Goal: Task Accomplishment & Management: Understand process/instructions

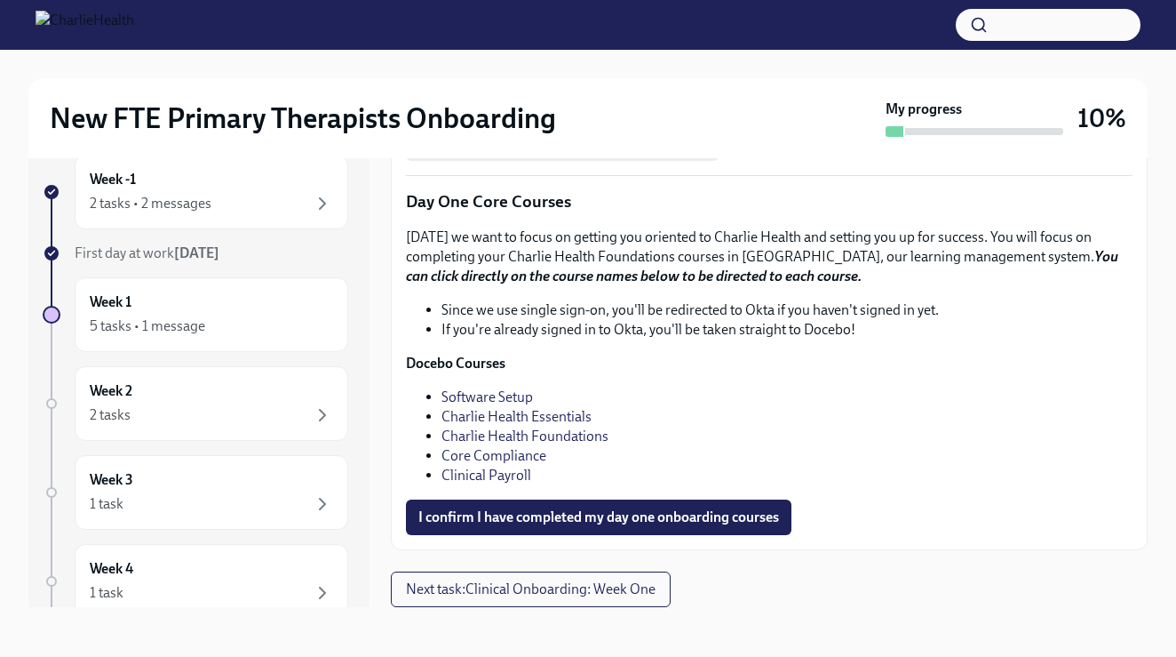
scroll to position [2305, 0]
click at [561, 535] on button "I confirm I have completed my day one onboarding courses" at bounding box center [599, 517] width 386 height 36
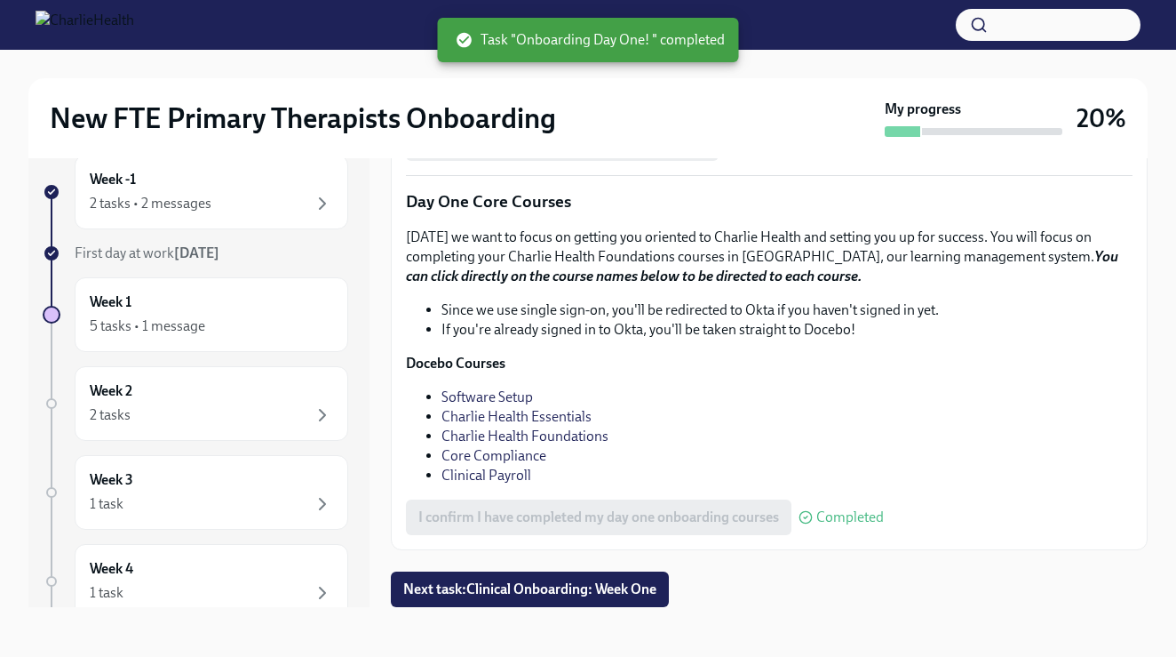
scroll to position [2257, 0]
click at [309, 208] on div "2 tasks • 2 messages" at bounding box center [211, 203] width 243 height 21
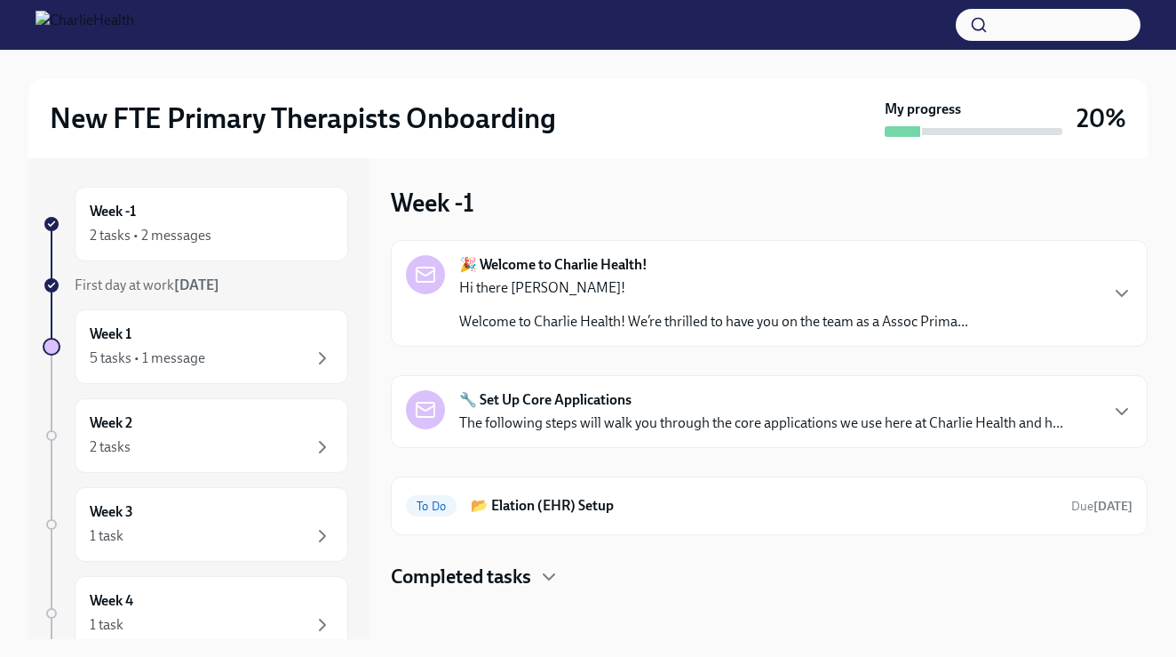
click at [590, 279] on p "Hi there [PERSON_NAME]!" at bounding box center [713, 288] width 509 height 20
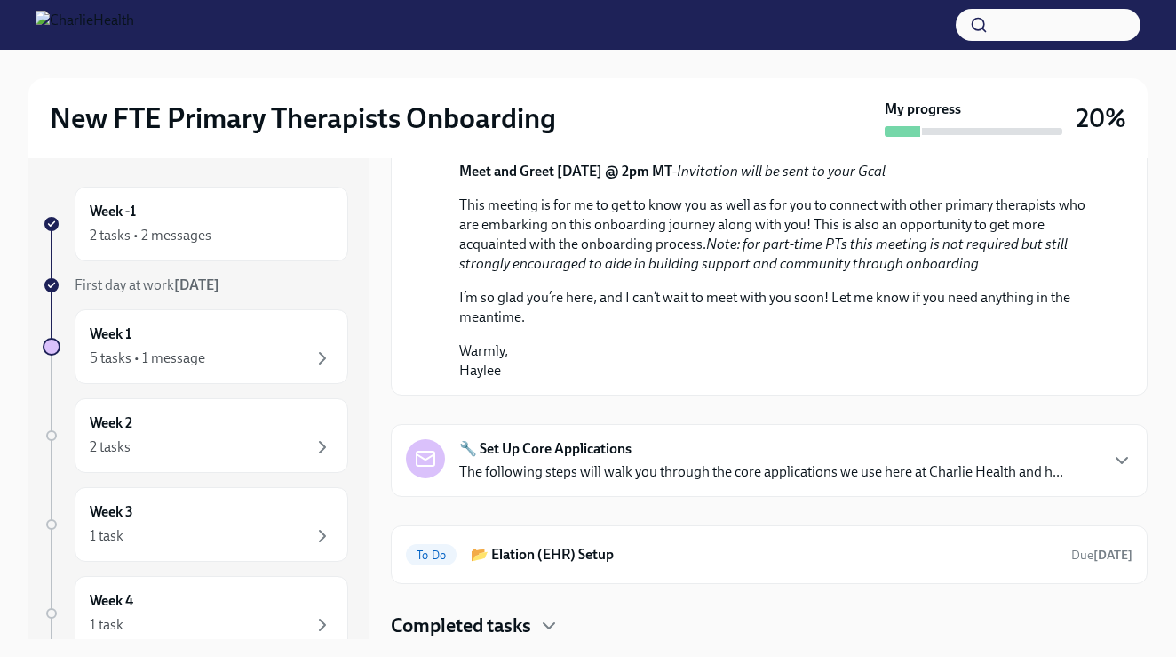
scroll to position [953, 0]
click at [511, 478] on p "The following steps will walk you through the core applications we use here at …" at bounding box center [761, 472] width 604 height 20
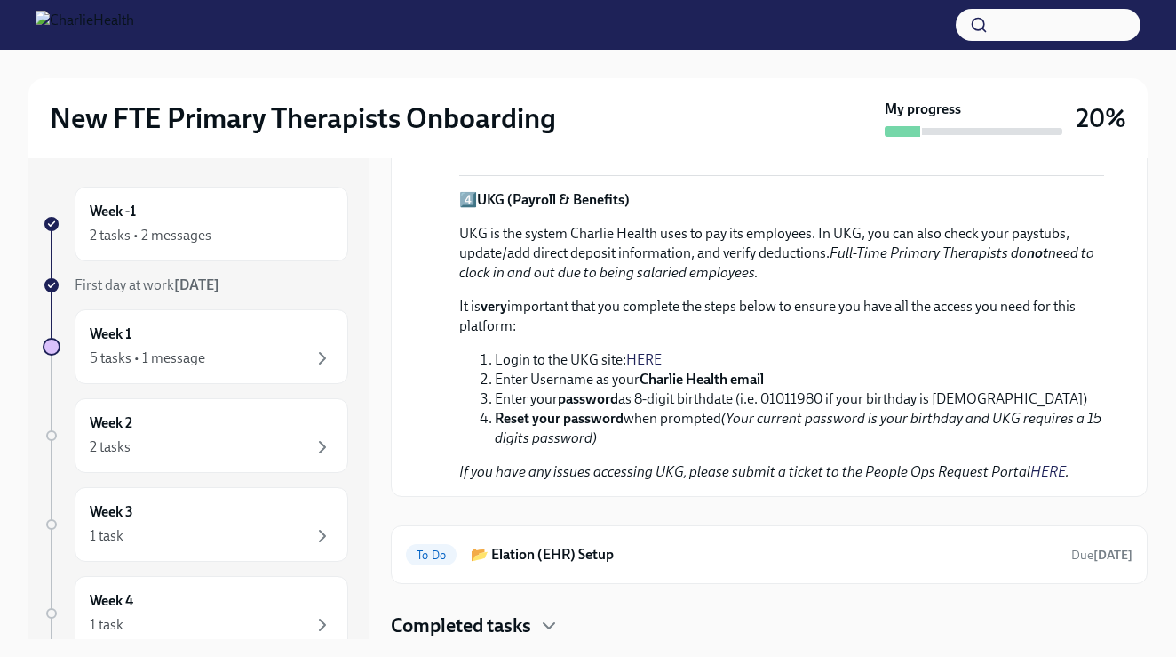
scroll to position [2121, 0]
click at [490, 554] on h6 "📂 Elation (EHR) Setup" at bounding box center [764, 555] width 586 height 20
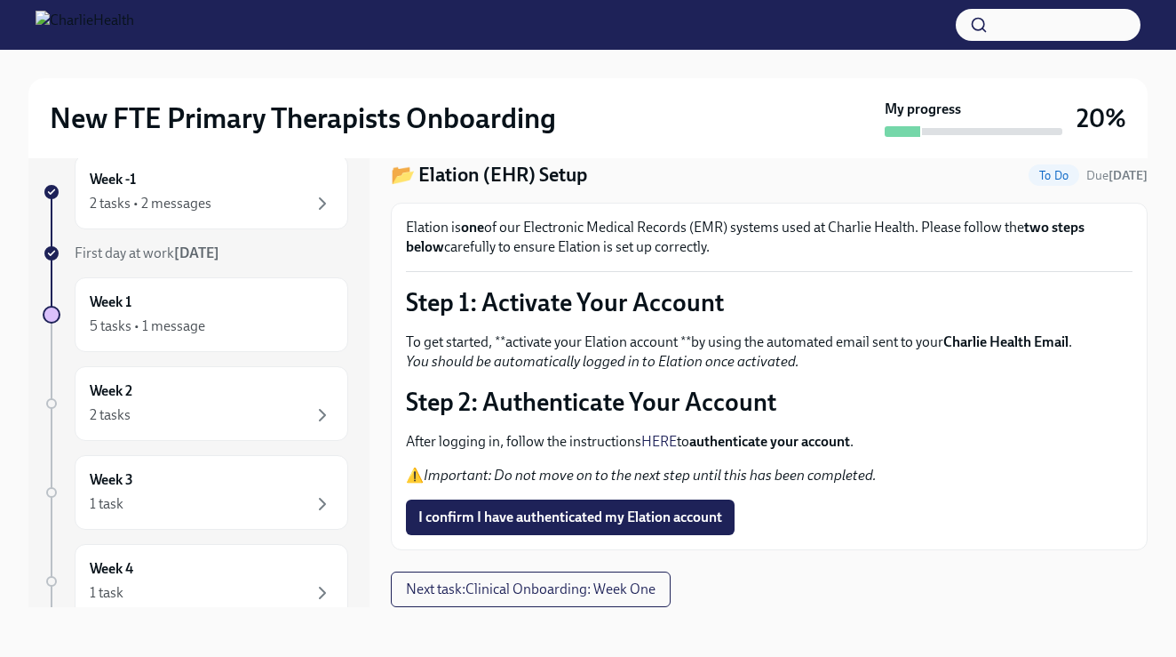
scroll to position [32, 0]
click at [402, 577] on button "Next task : Clinical Onboarding: Week One" at bounding box center [531, 589] width 280 height 36
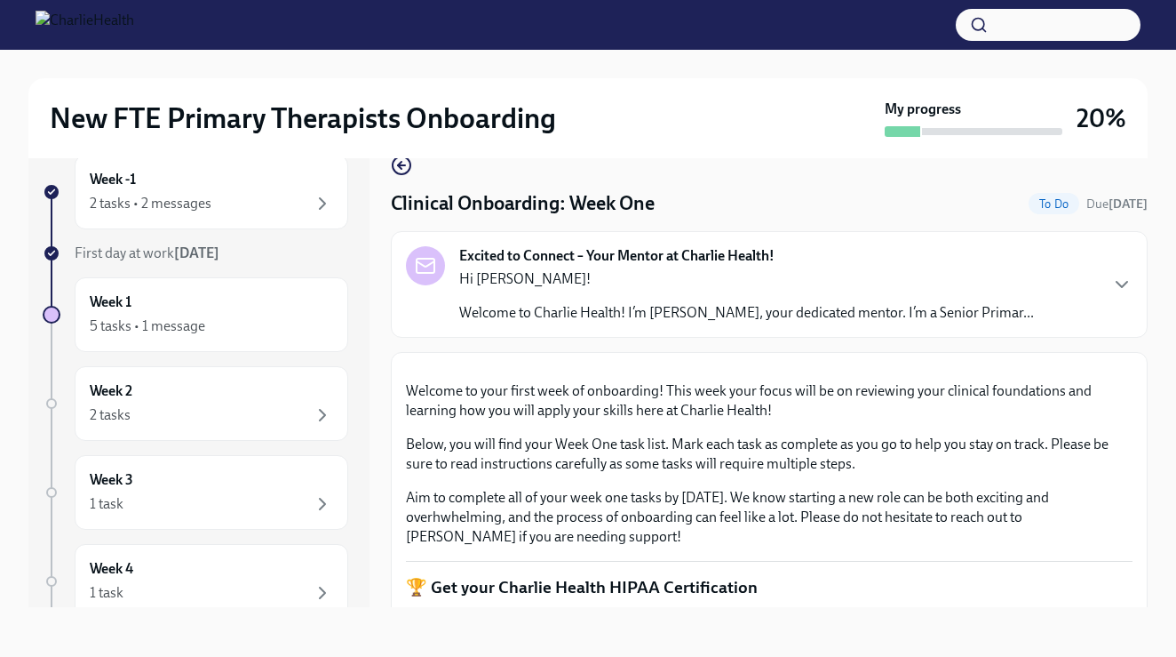
click at [591, 252] on strong "Excited to Connect – Your Mentor at Charlie Health!" at bounding box center [616, 256] width 315 height 20
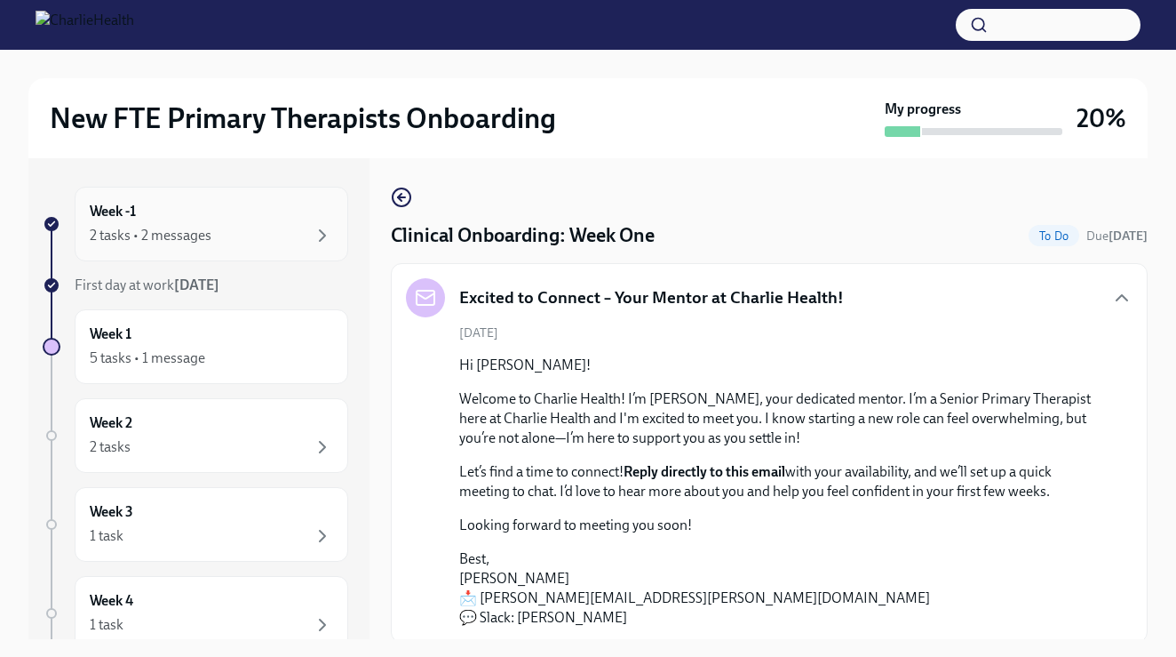
click at [235, 223] on div "Week -1 2 tasks • 2 messages" at bounding box center [211, 224] width 243 height 44
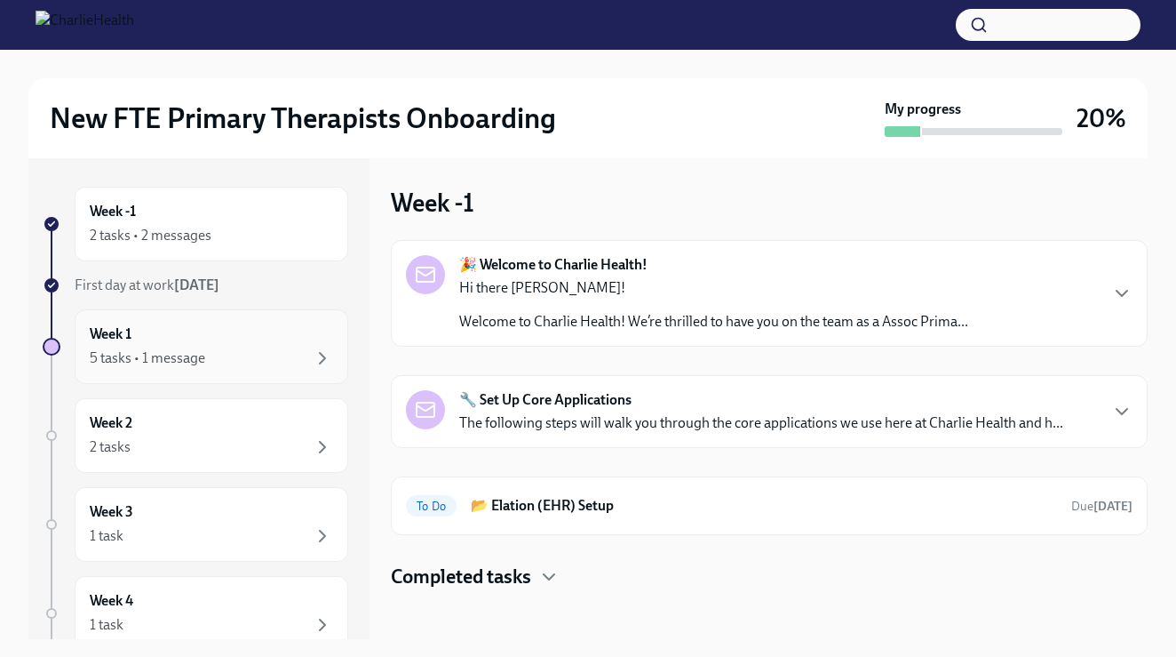
click at [308, 349] on div "5 tasks • 1 message" at bounding box center [211, 357] width 243 height 21
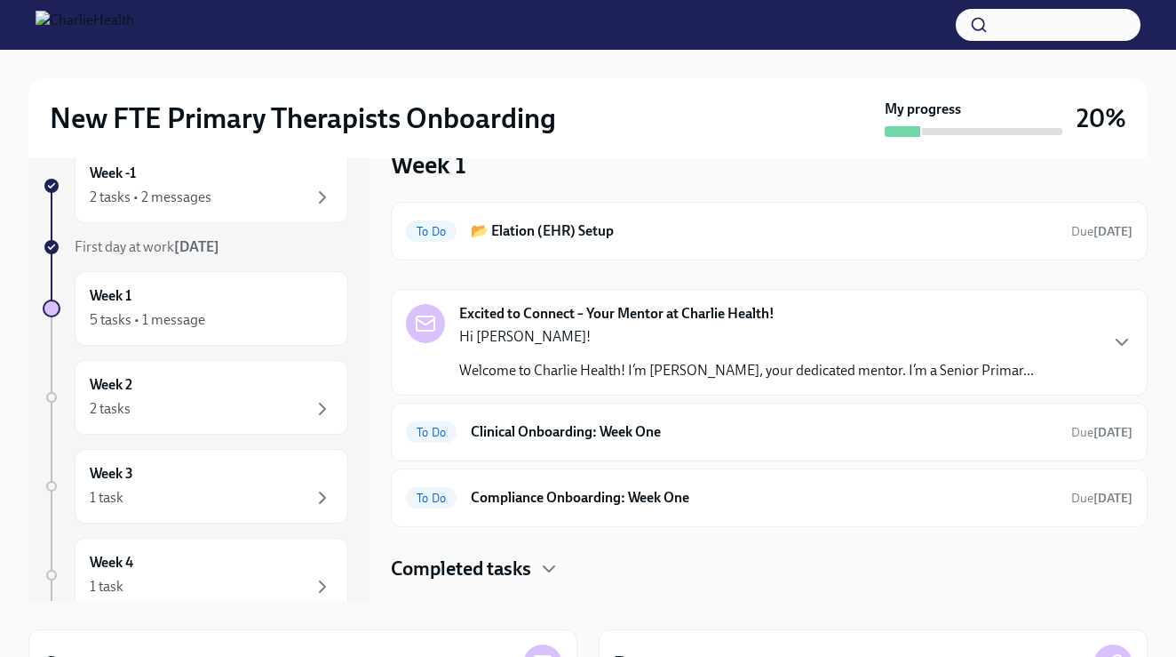
scroll to position [29, 0]
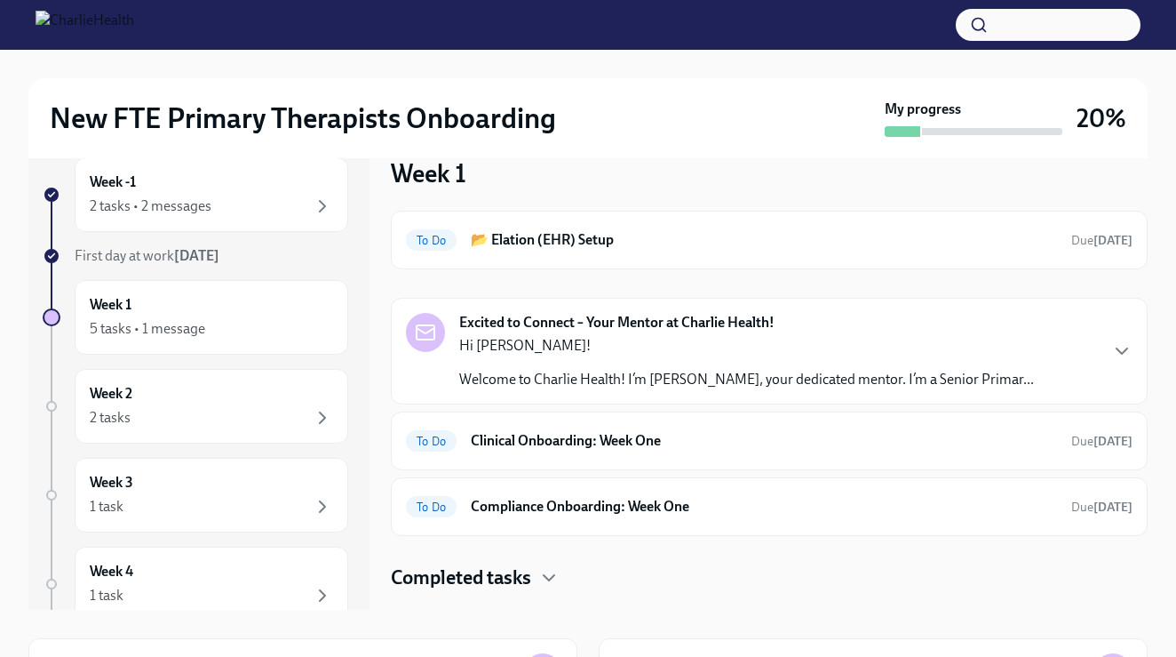
click at [892, 298] on div "Excited to Connect – Your Mentor at Charlie Health! Hi [PERSON_NAME]! Welcome t…" at bounding box center [769, 351] width 757 height 107
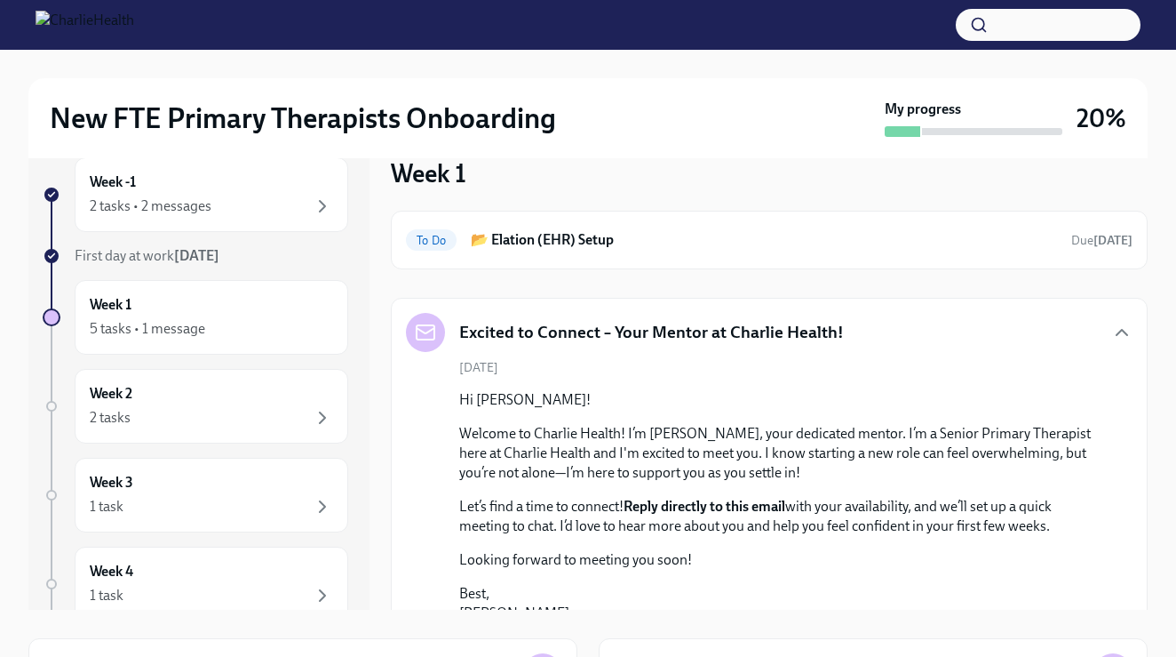
click at [892, 298] on div "Excited to Connect – Your Mentor at Charlie Health! [DATE] Hi [PERSON_NAME]! We…" at bounding box center [769, 487] width 757 height 379
click at [880, 322] on div "Excited to Connect – Your Mentor at Charlie Health!" at bounding box center [769, 332] width 727 height 39
click at [1127, 338] on icon "button" at bounding box center [1121, 332] width 21 height 21
